Goal: Transaction & Acquisition: Purchase product/service

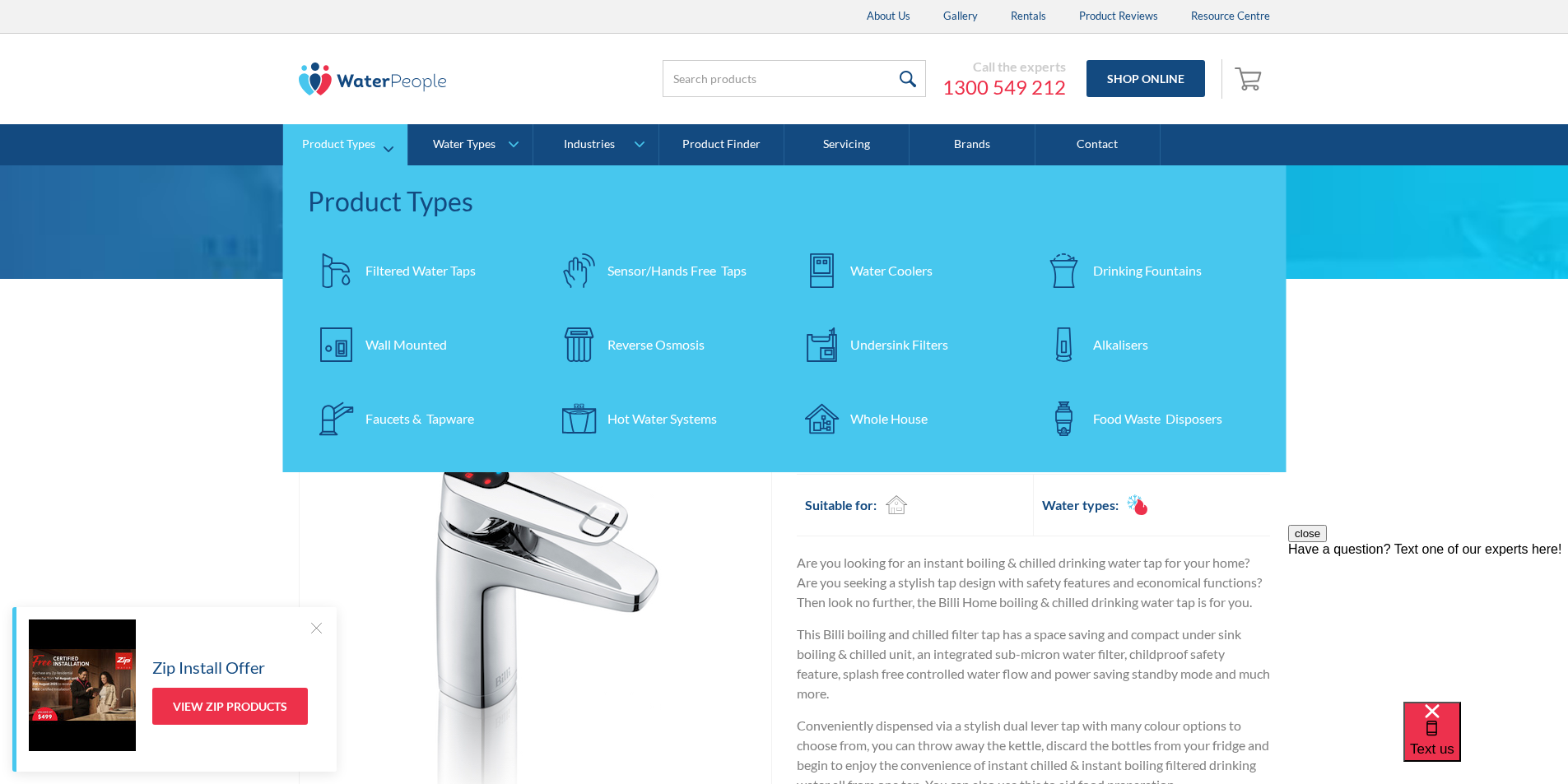
click at [628, 418] on div "Hot Water Systems" at bounding box center [663, 419] width 109 height 20
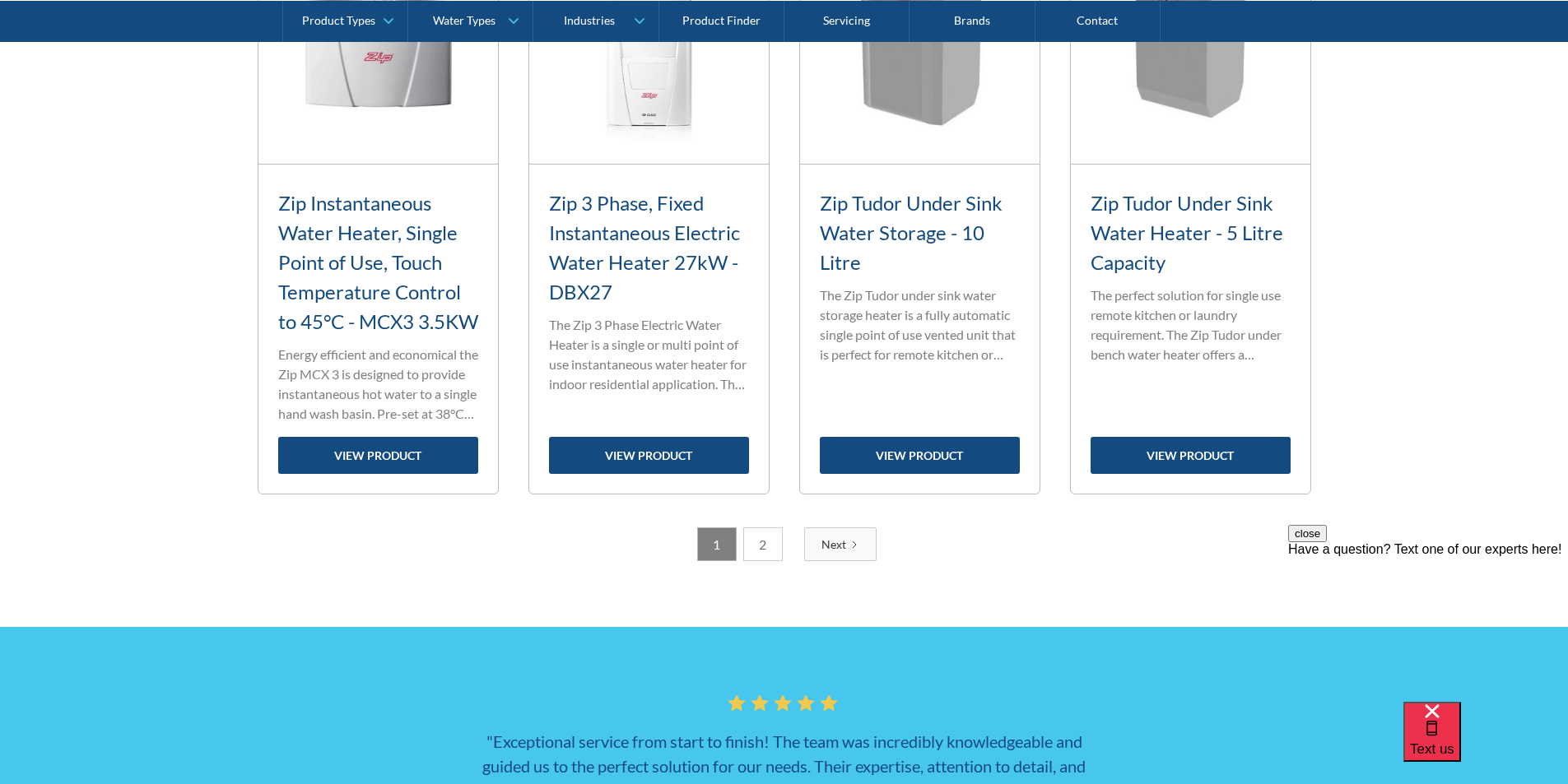
scroll to position [2551, 0]
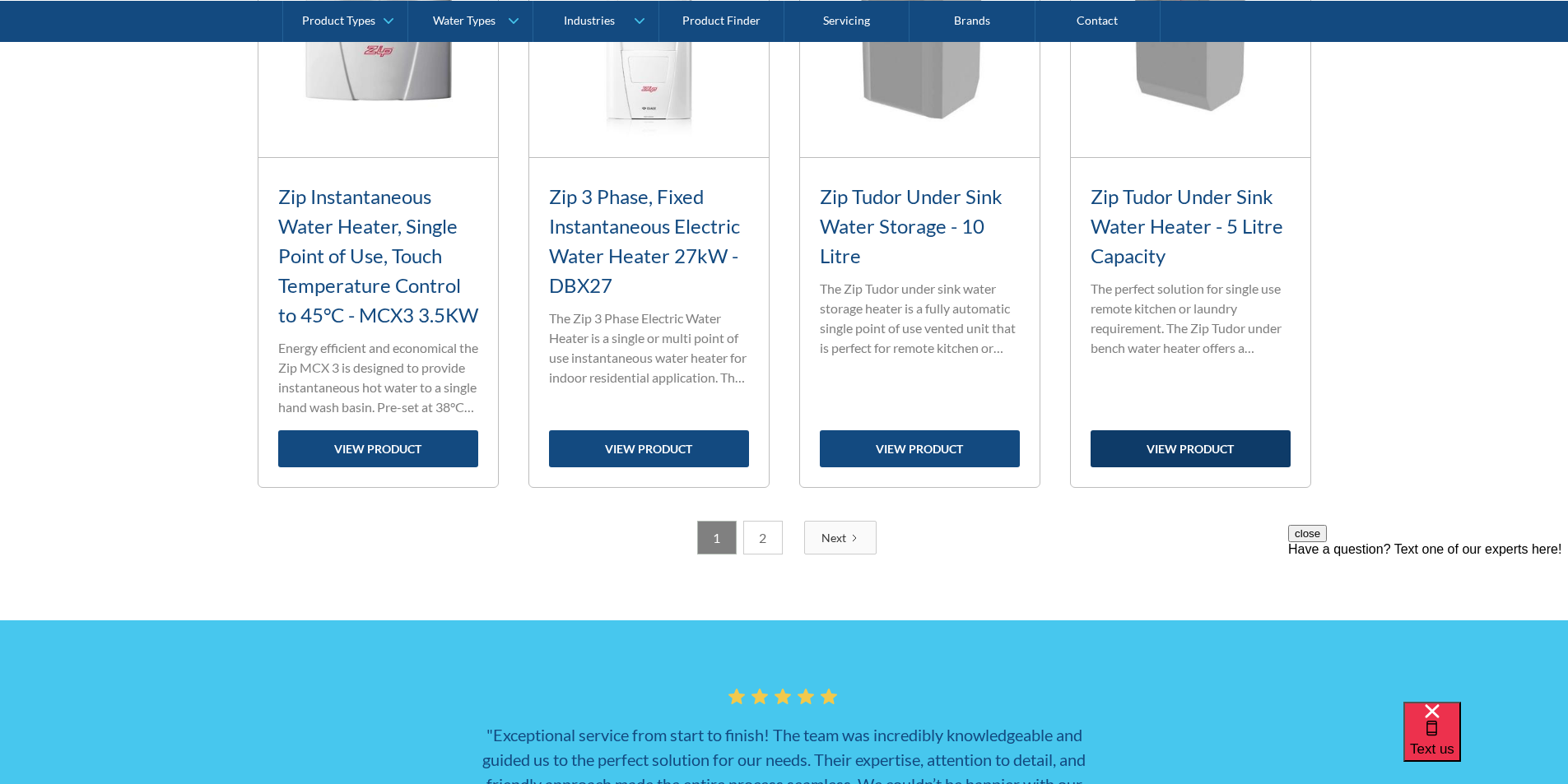
click at [1170, 468] on link "view product" at bounding box center [1191, 448] width 200 height 37
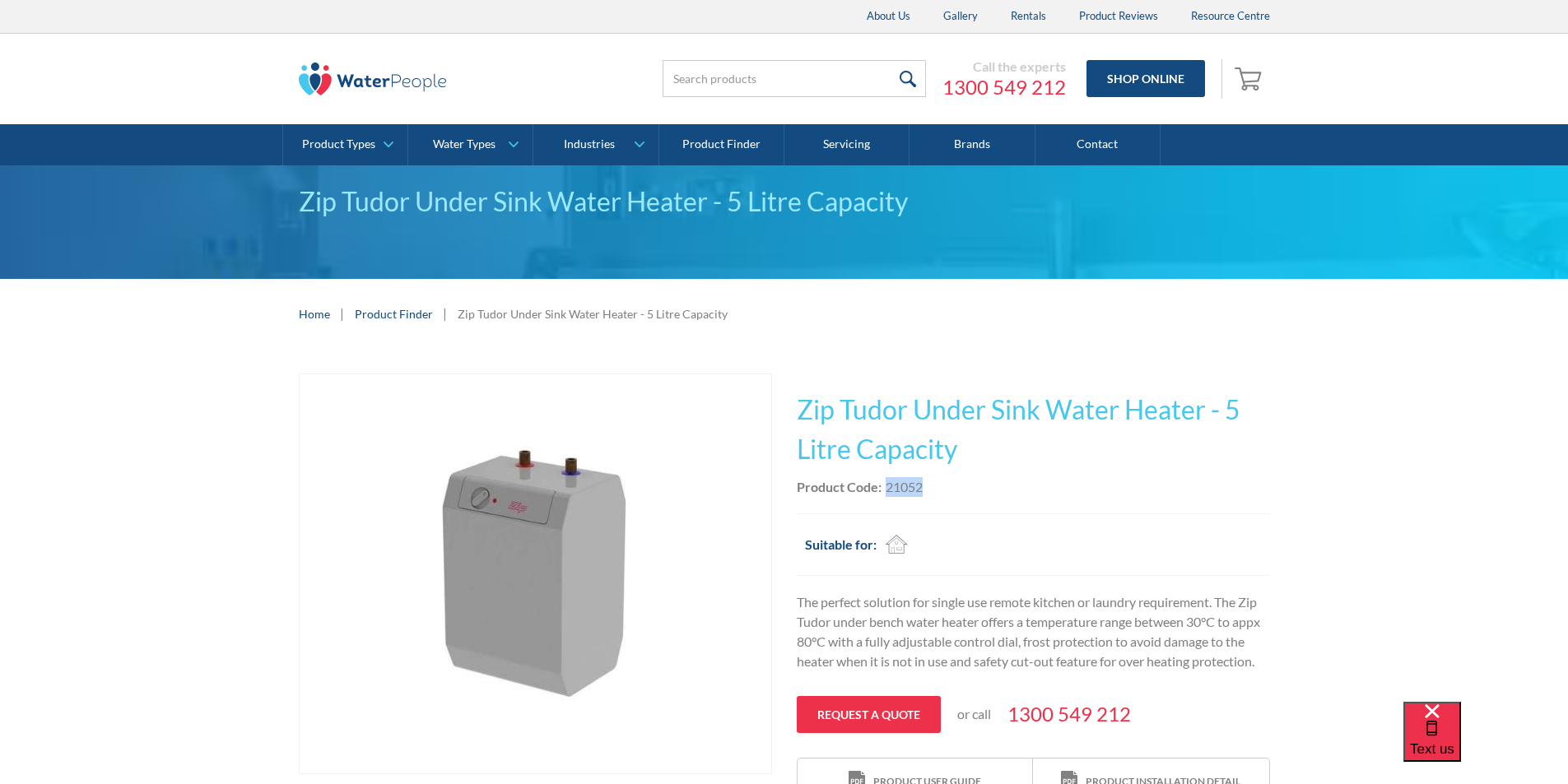
drag, startPoint x: 928, startPoint y: 489, endPoint x: 887, endPoint y: 494, distance: 41.3
click at [887, 494] on div "Product Code: 21052" at bounding box center [1033, 487] width 473 height 20
copy div "21052"
